Goal: Transaction & Acquisition: Purchase product/service

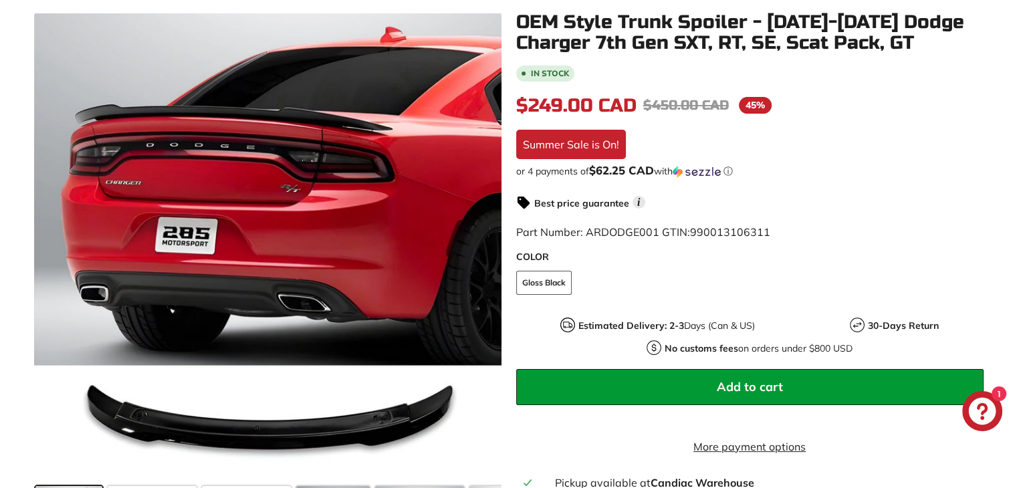
scroll to position [401, 0]
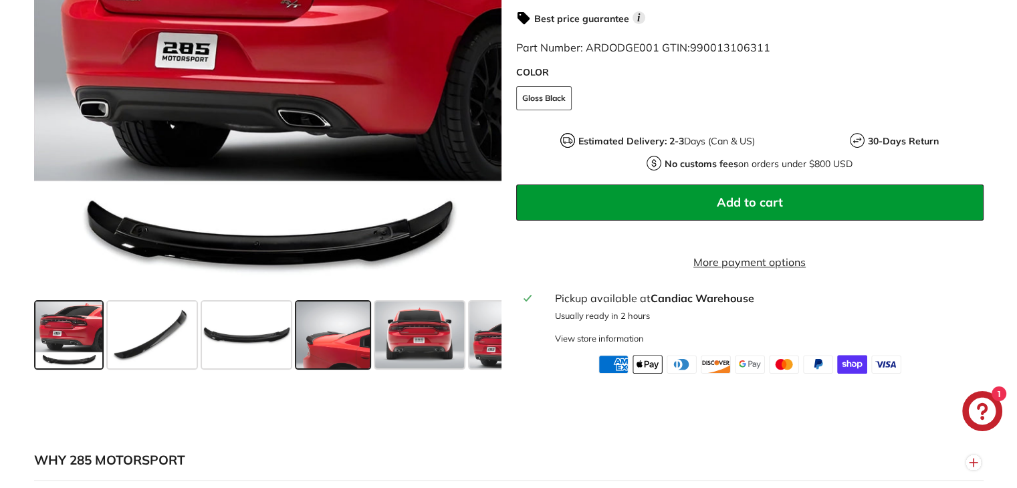
click at [318, 335] on span at bounding box center [333, 335] width 74 height 67
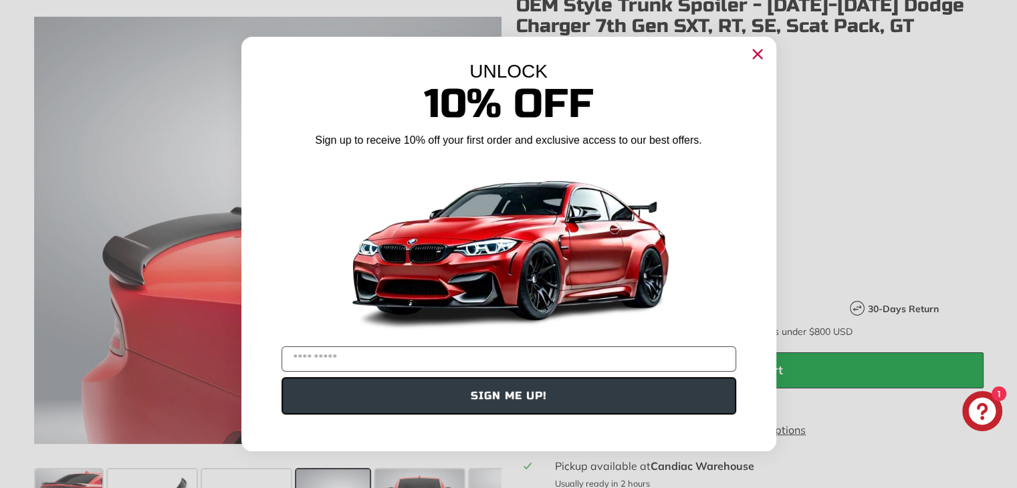
scroll to position [201, 0]
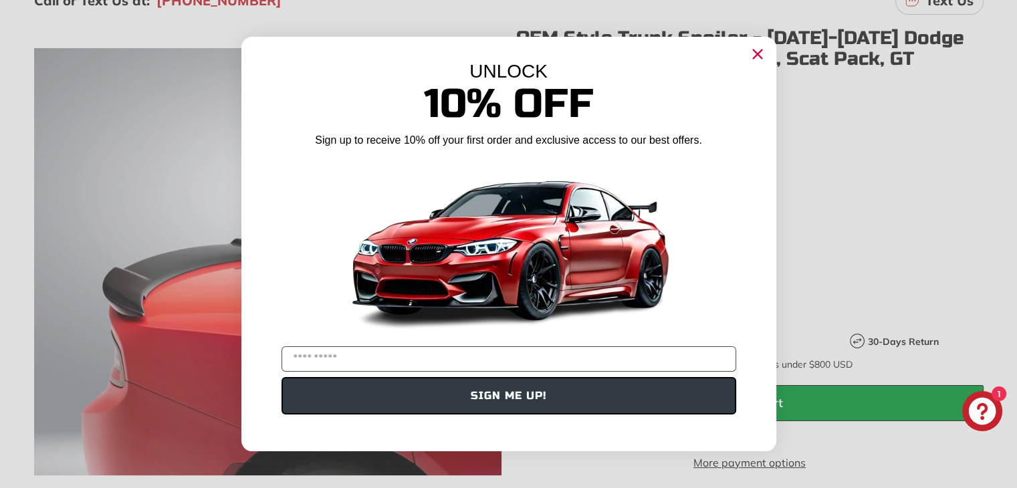
click at [756, 56] on icon "Close dialog" at bounding box center [757, 54] width 9 height 9
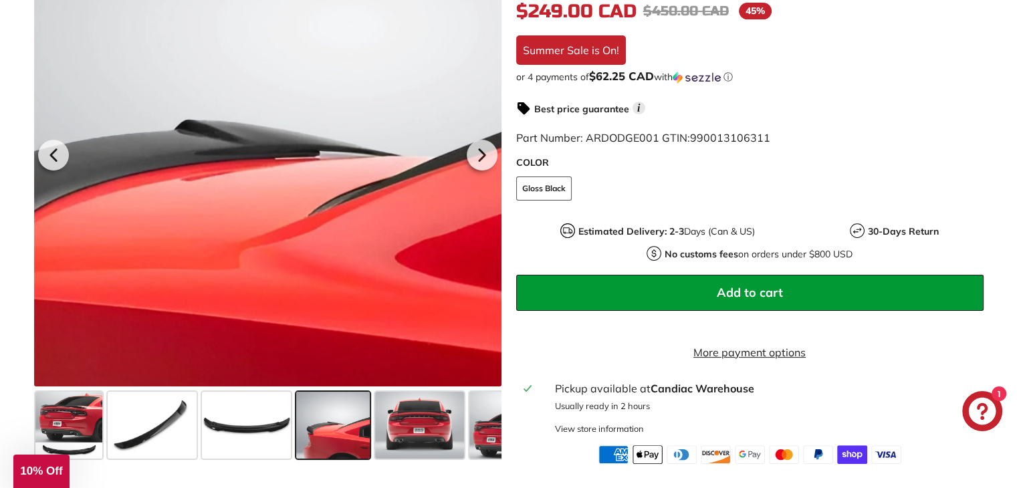
scroll to position [468, 0]
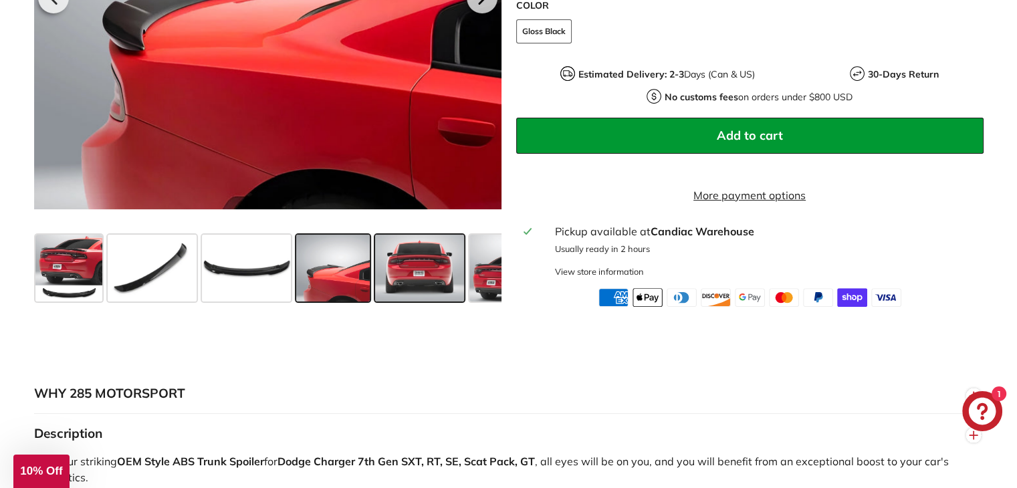
click at [424, 269] on span at bounding box center [419, 268] width 89 height 67
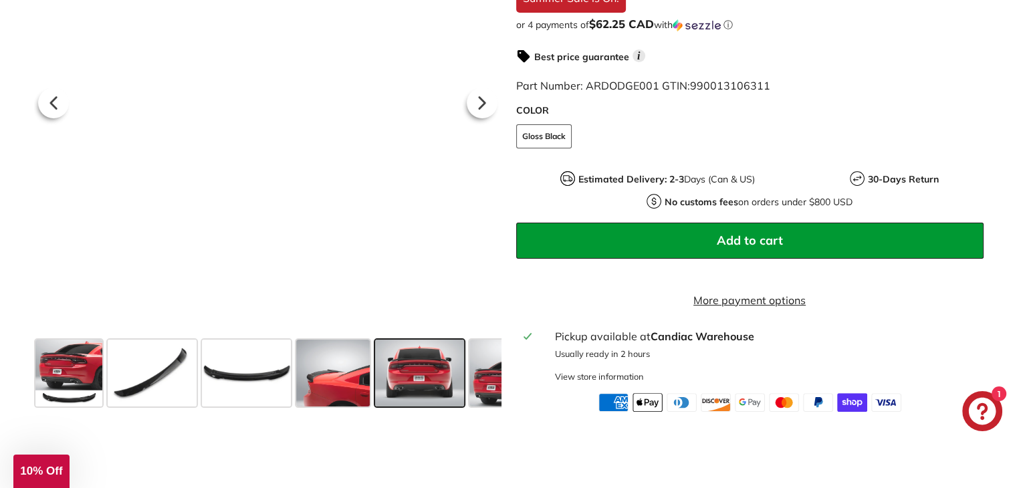
scroll to position [401, 0]
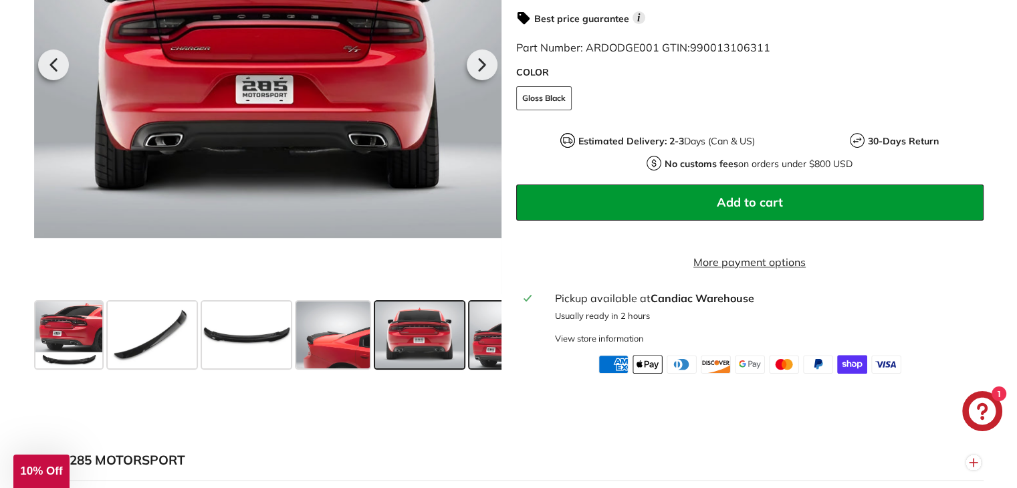
click at [476, 369] on span at bounding box center [503, 335] width 67 height 67
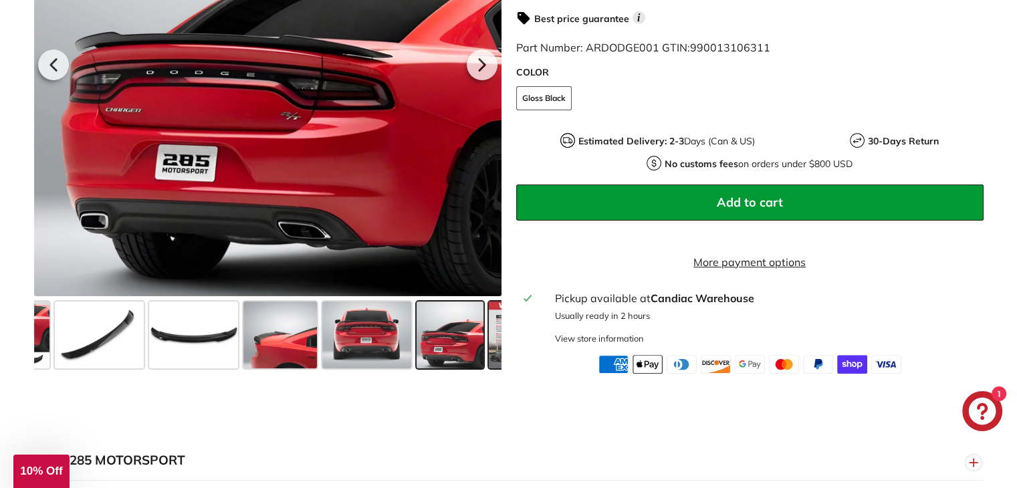
scroll to position [0, 110]
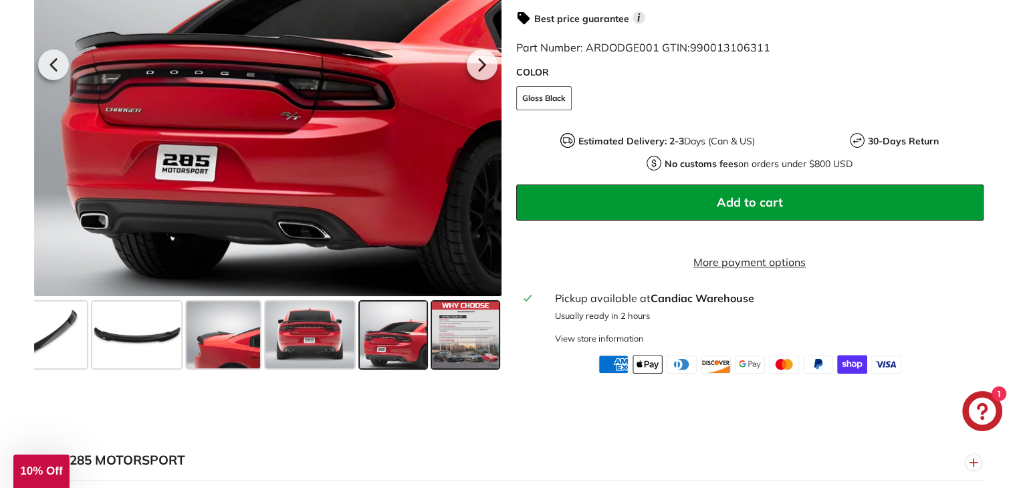
click at [476, 354] on span at bounding box center [465, 335] width 67 height 67
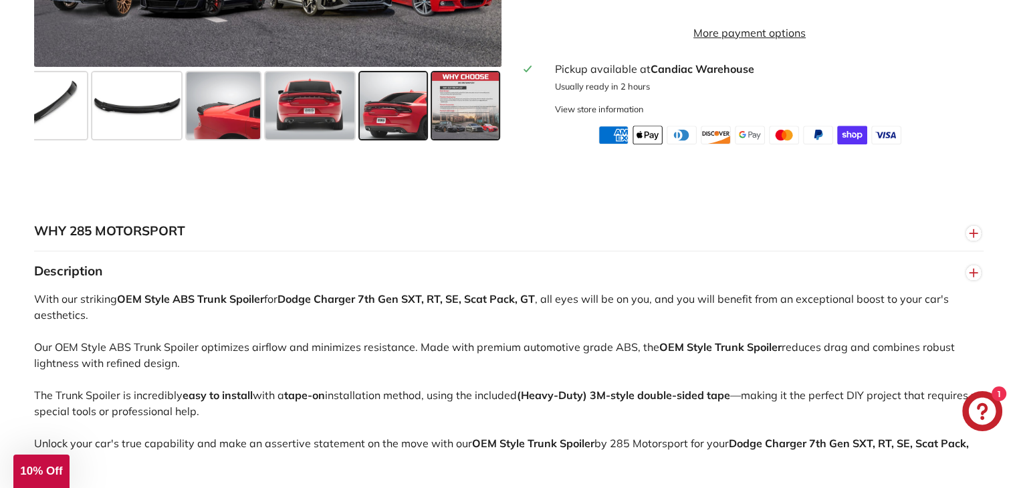
scroll to position [535, 0]
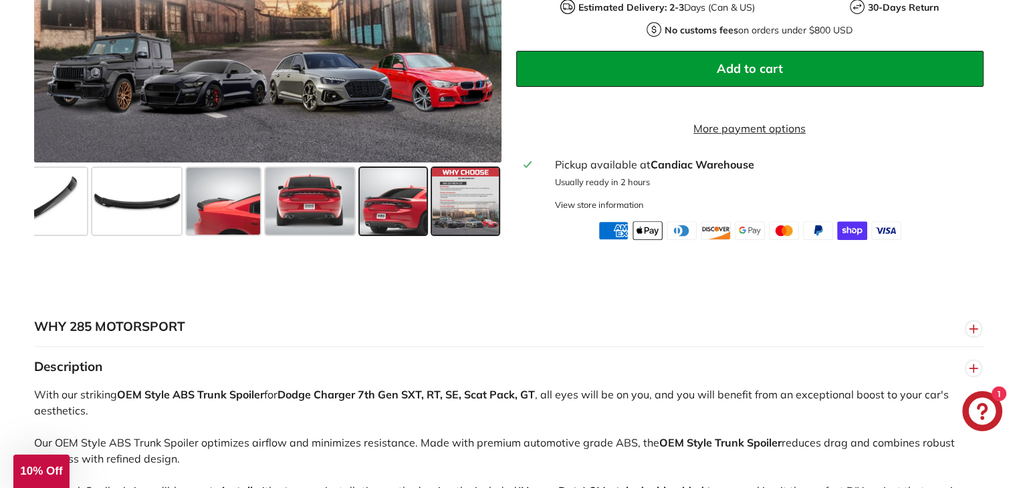
click at [399, 225] on span at bounding box center [393, 201] width 67 height 67
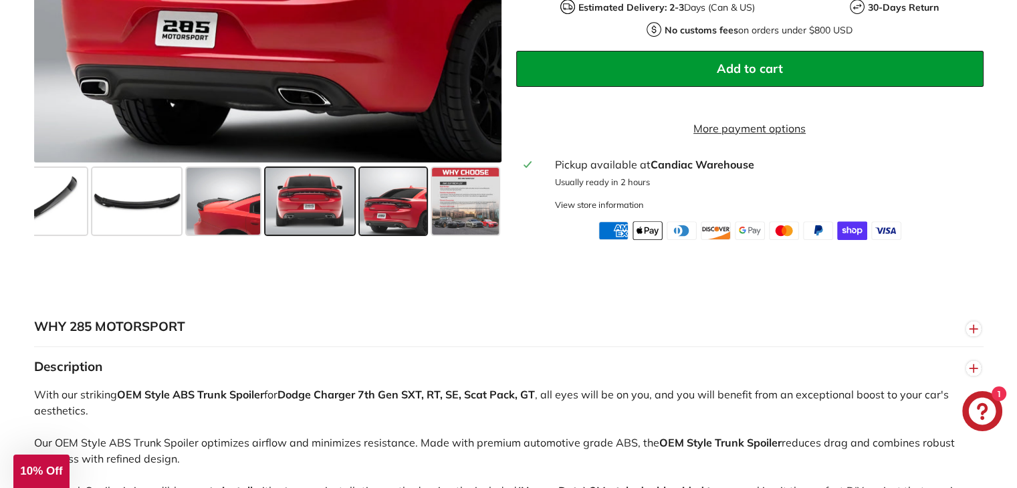
click at [266, 213] on span at bounding box center [310, 201] width 89 height 67
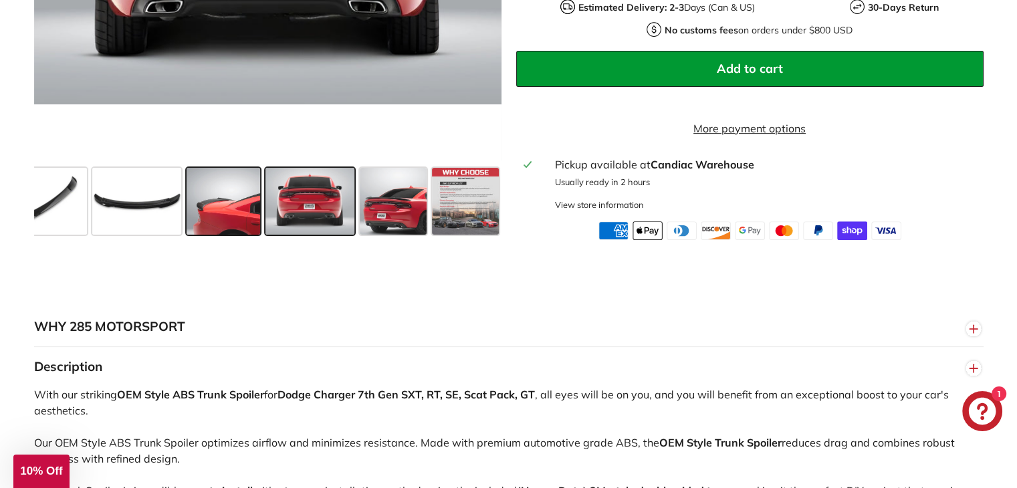
click at [215, 217] on span at bounding box center [224, 201] width 74 height 67
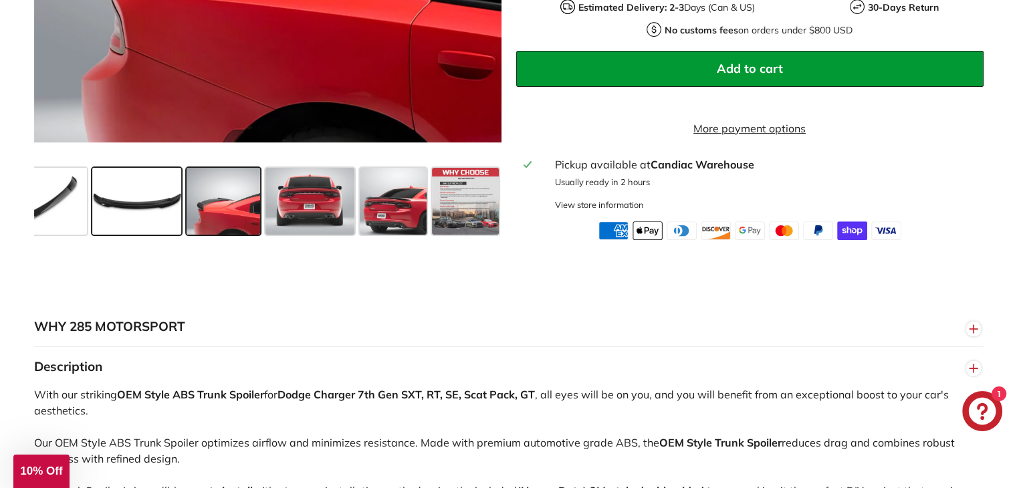
click at [161, 220] on span at bounding box center [136, 201] width 89 height 67
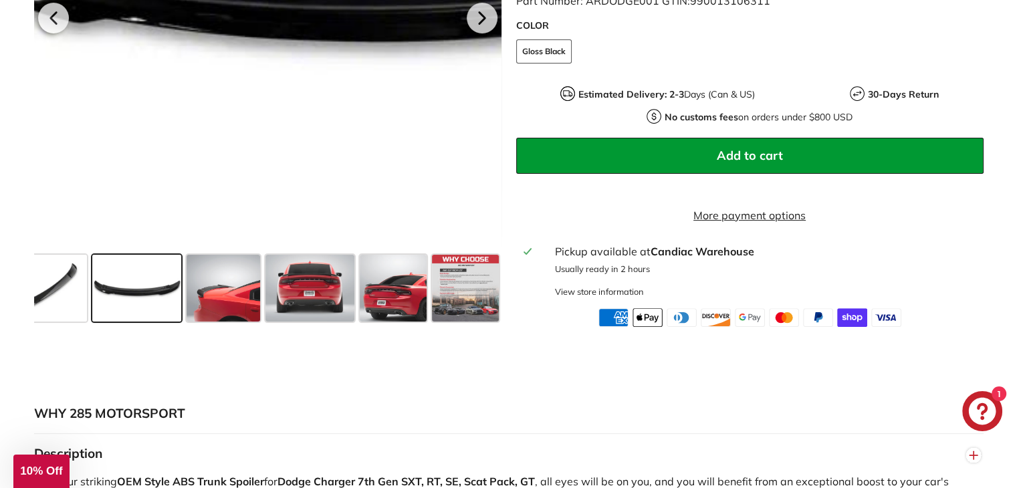
scroll to position [334, 0]
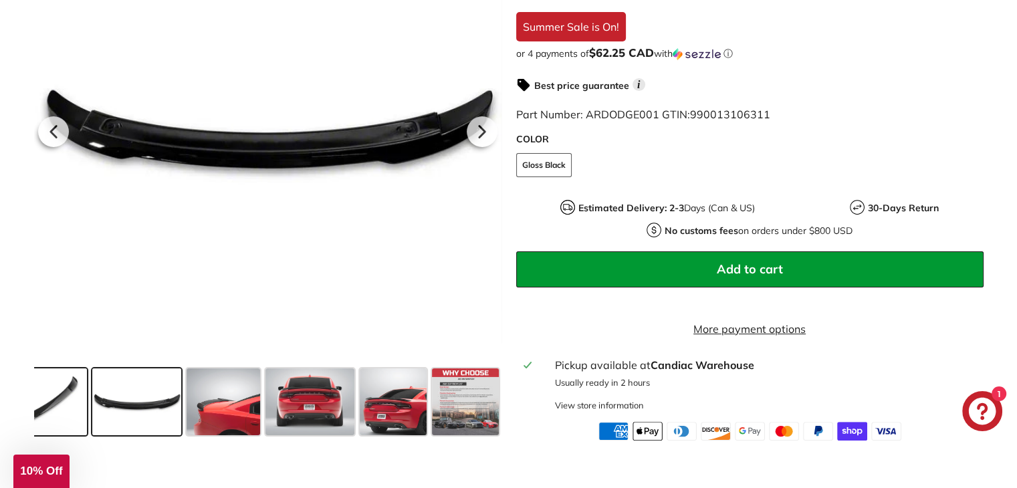
click at [61, 399] on span at bounding box center [42, 402] width 89 height 67
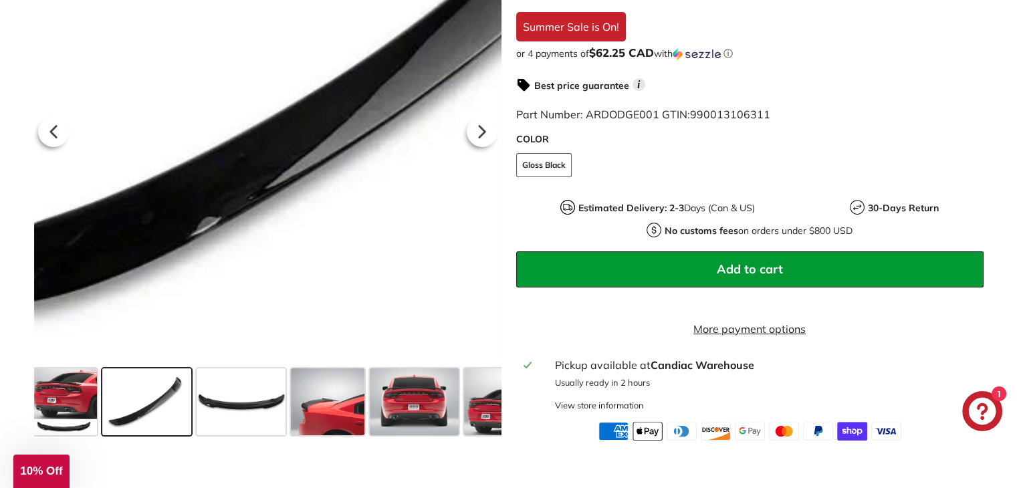
scroll to position [0, 0]
